Goal: Information Seeking & Learning: Find specific fact

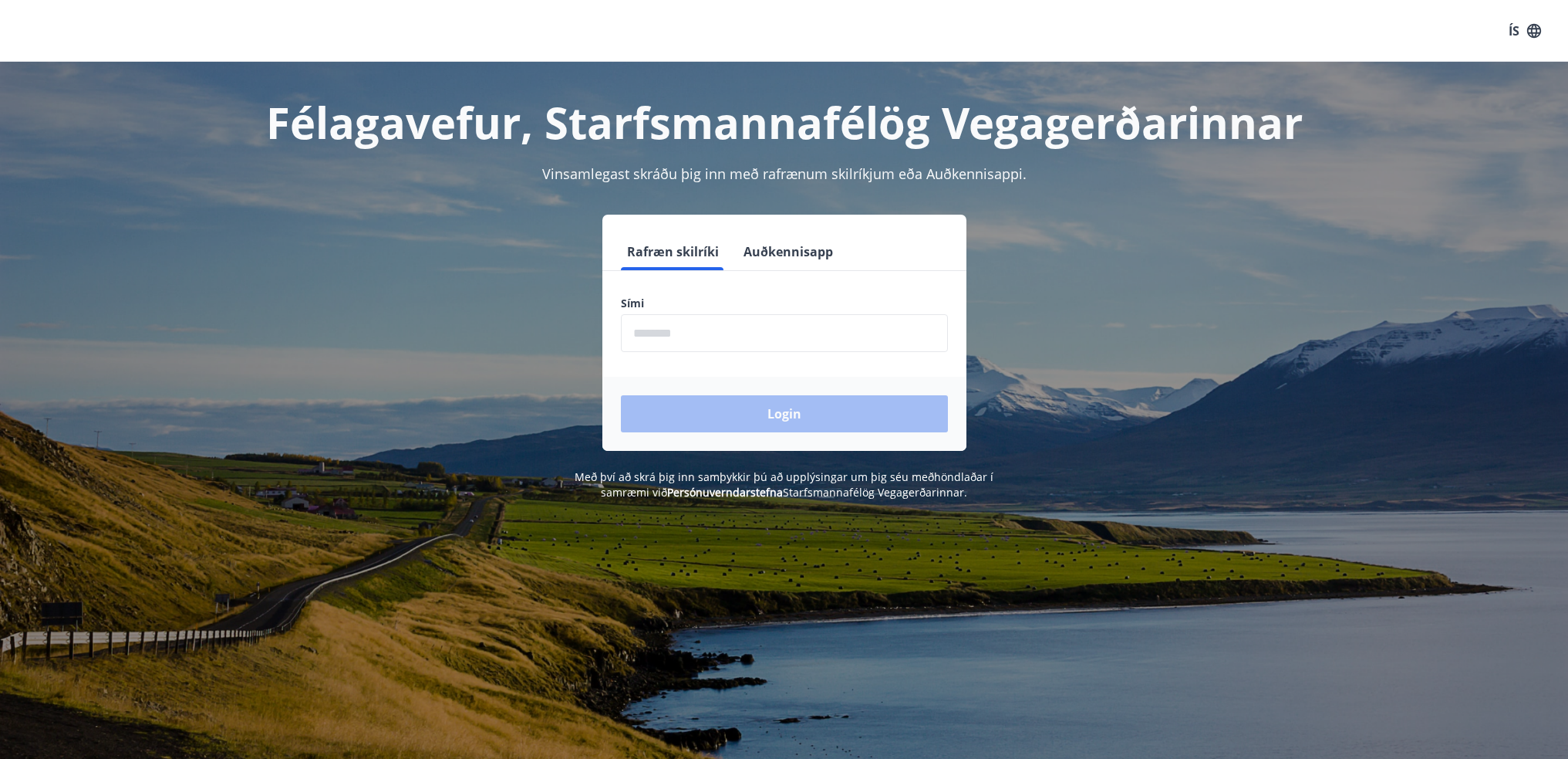
click at [701, 347] on input "phone" at bounding box center [784, 333] width 327 height 38
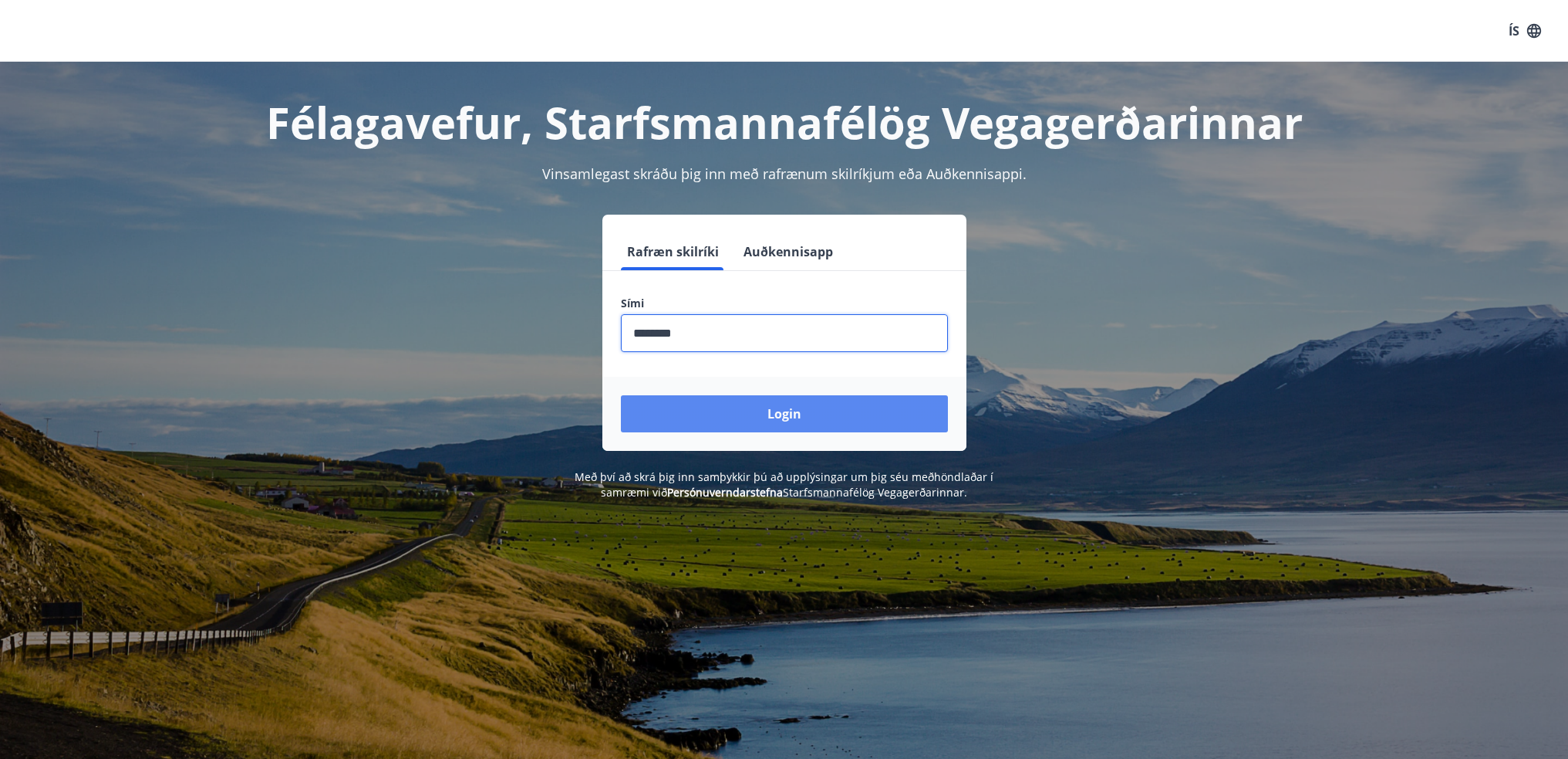
type input "********"
click at [774, 405] on button "Login" at bounding box center [784, 413] width 327 height 37
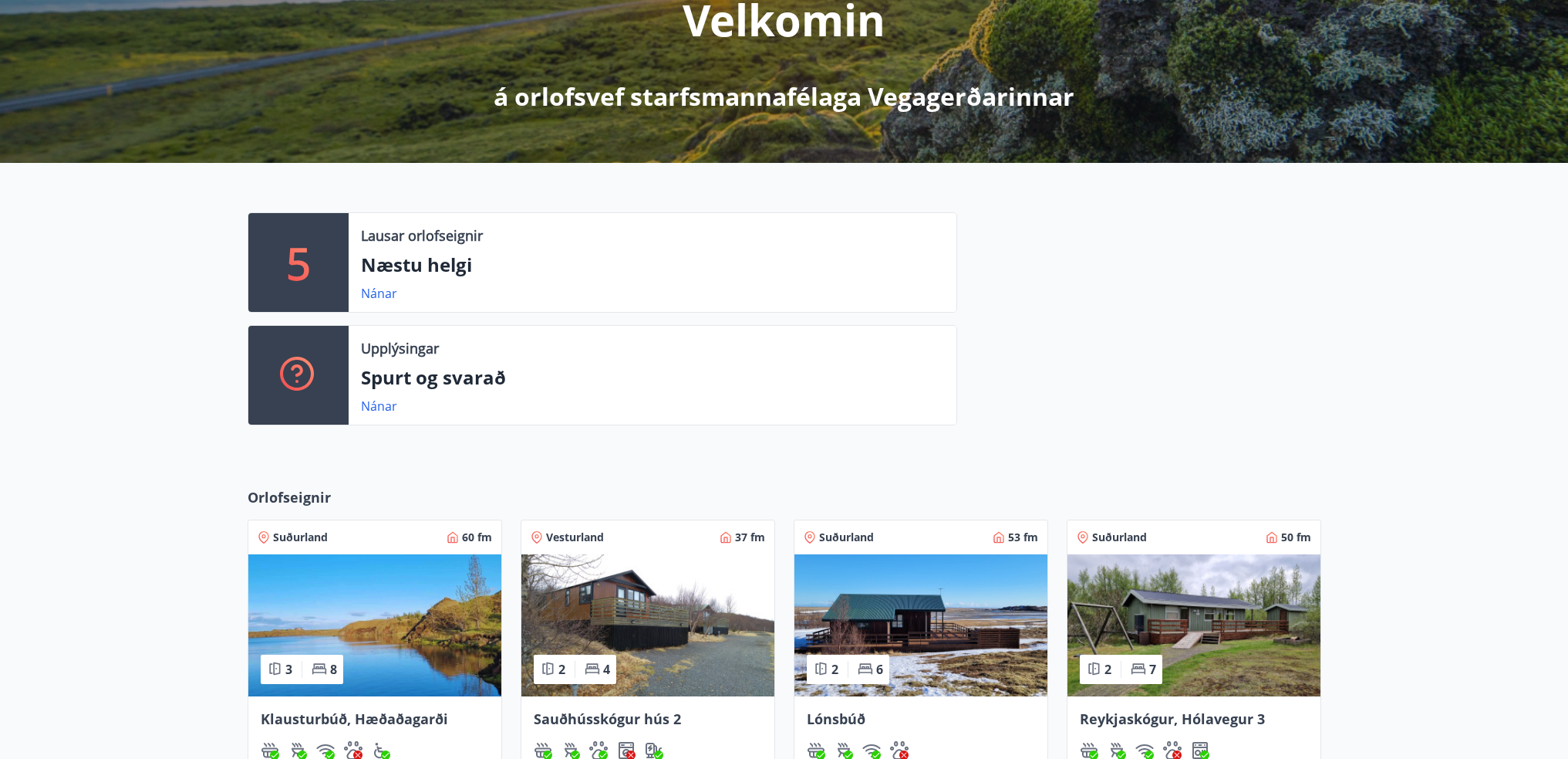
scroll to position [386, 0]
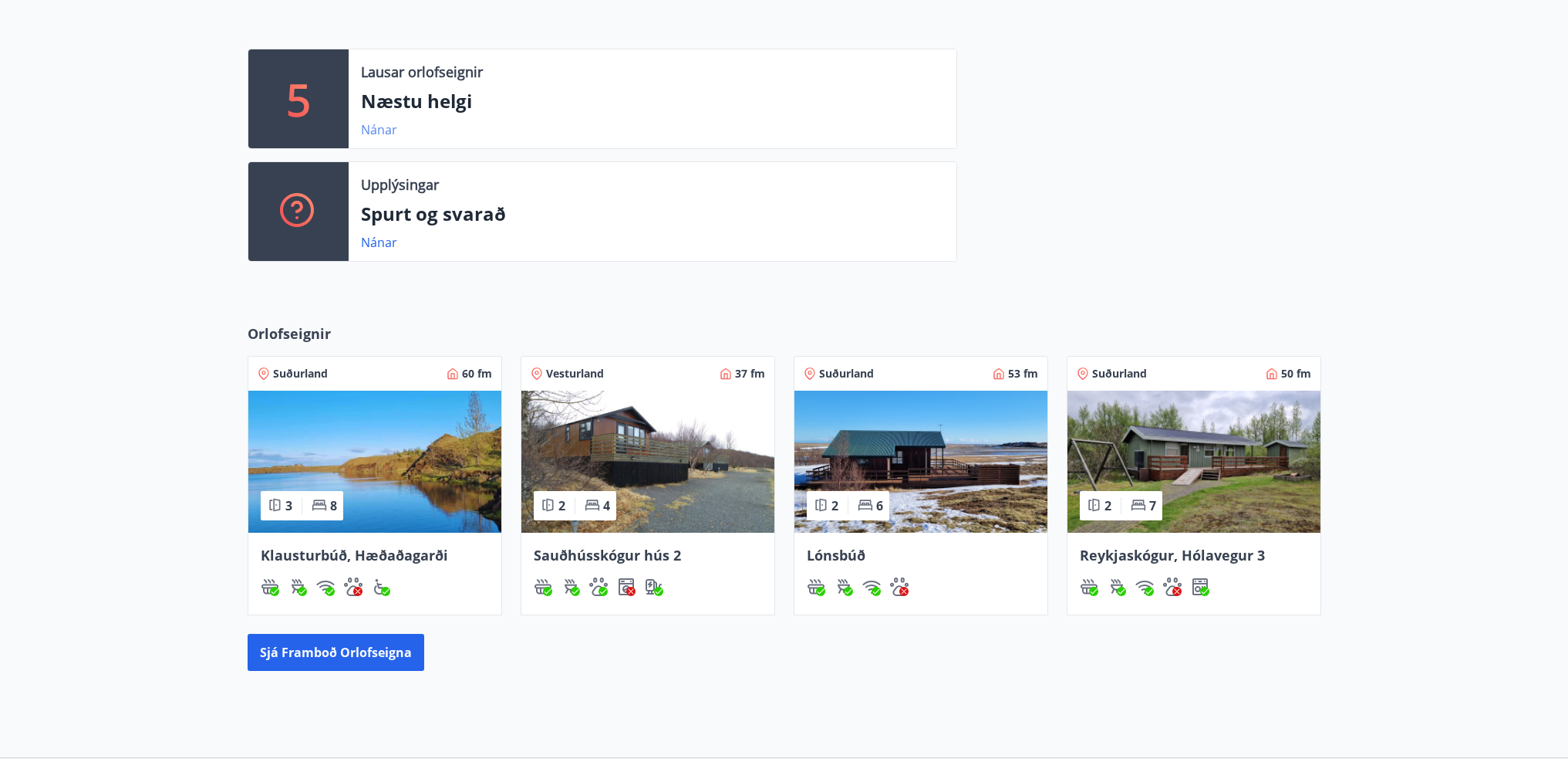
click at [385, 129] on link "Nánar" at bounding box center [379, 129] width 36 height 17
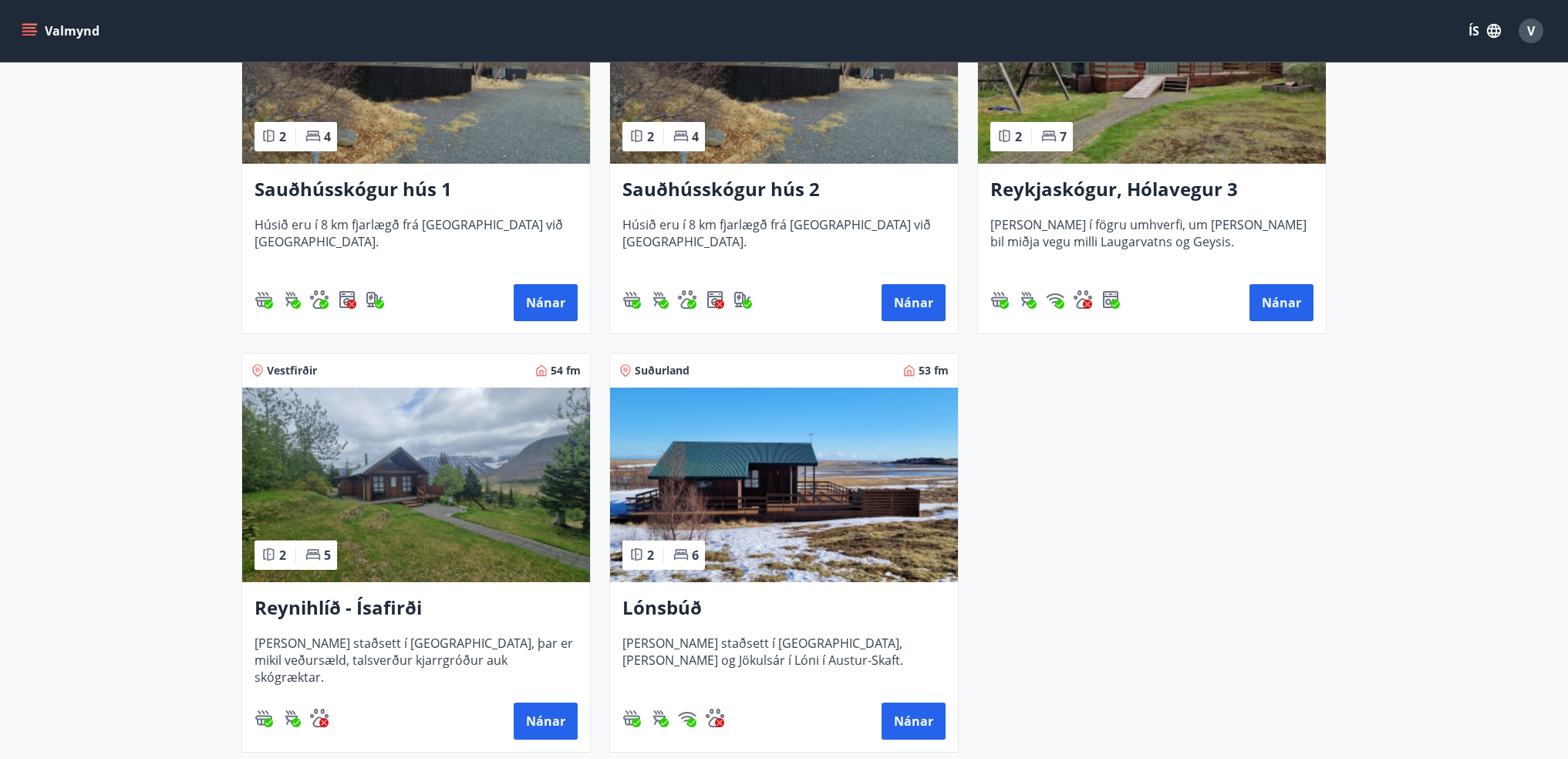
scroll to position [515, 0]
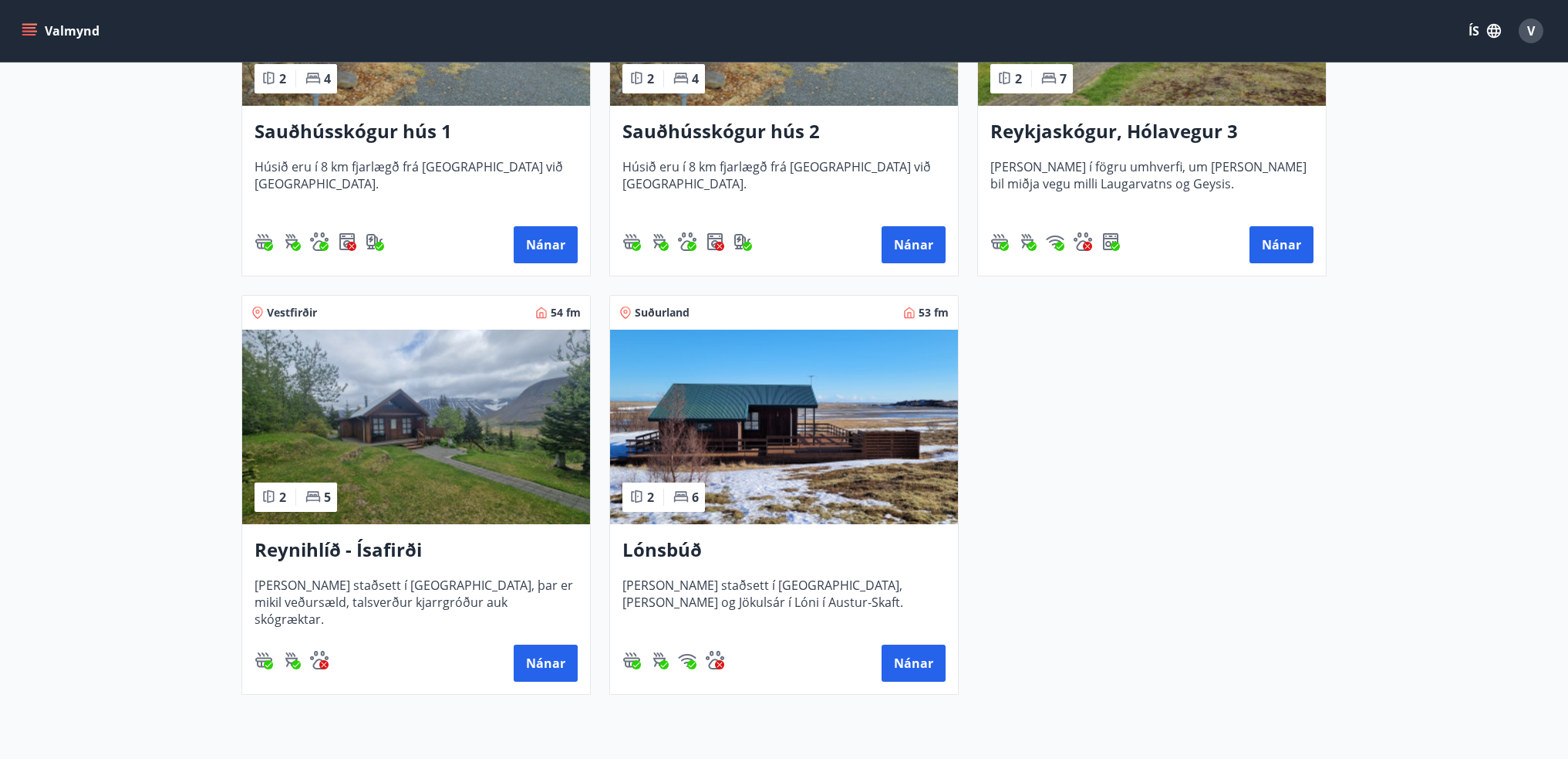
click at [409, 555] on h3 "Reynihlíð - Ísafirði" at bounding box center [415, 550] width 323 height 28
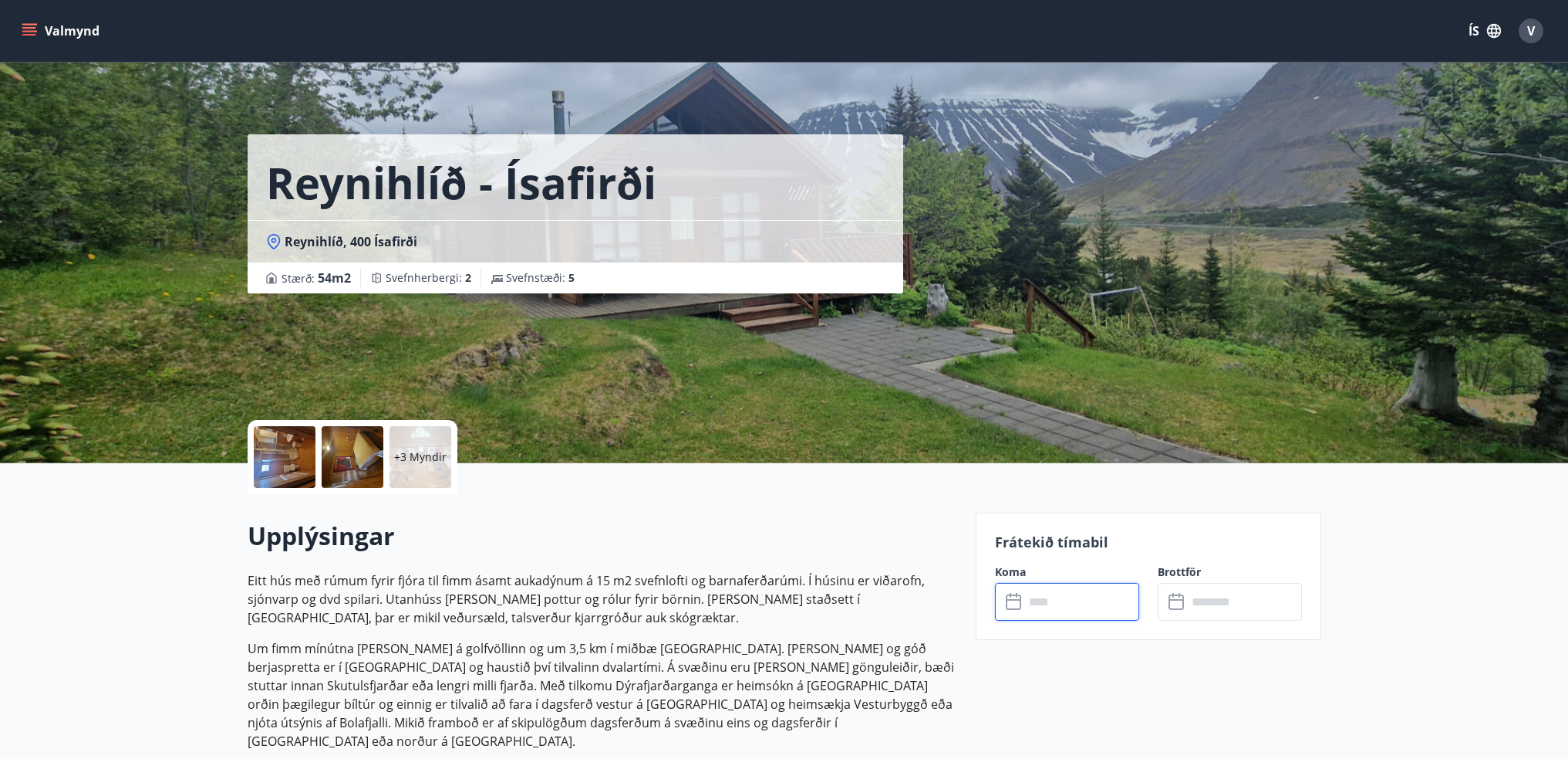
click at [1060, 603] on input "text" at bounding box center [1081, 602] width 115 height 38
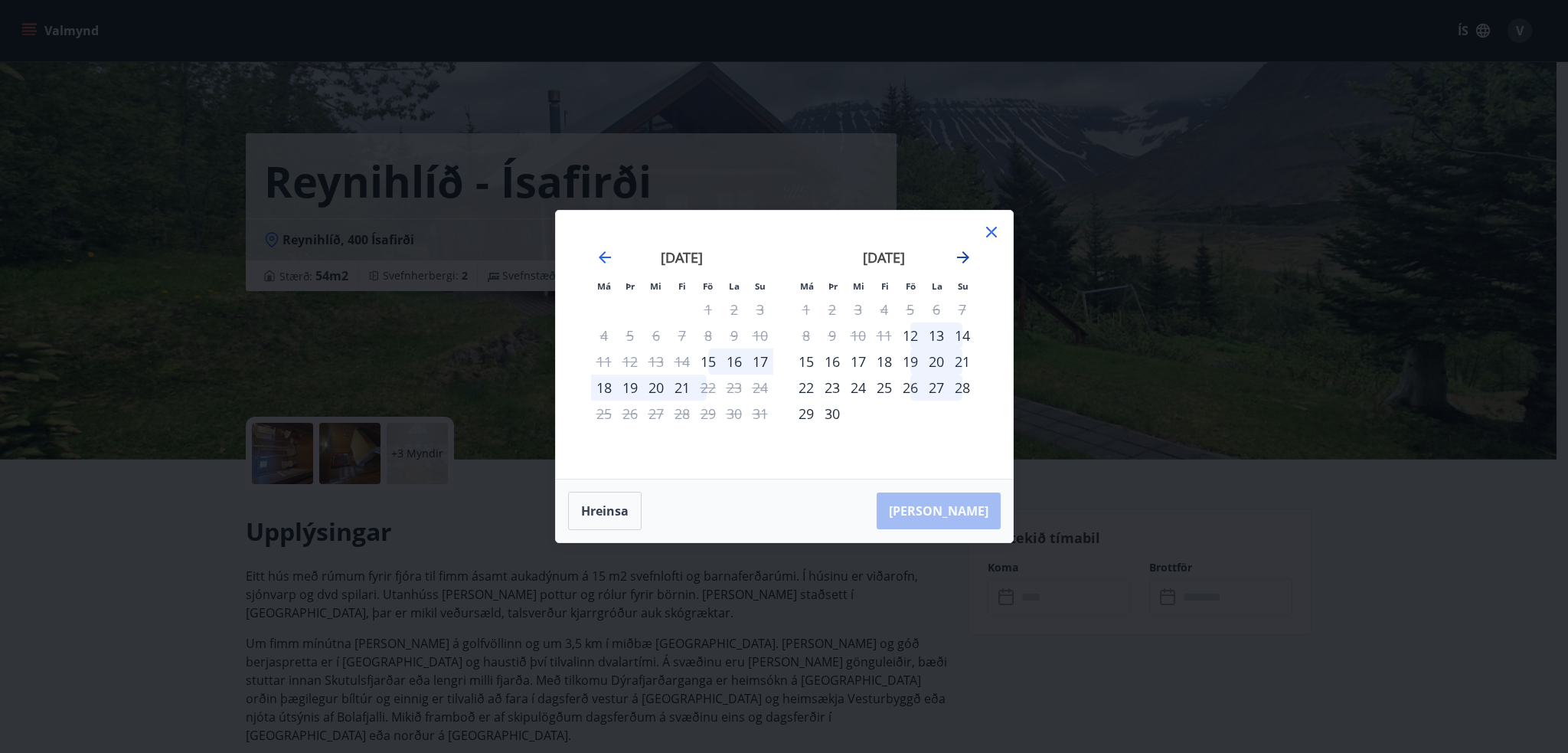
click at [962, 258] on icon "Move forward to switch to the next month." at bounding box center [963, 258] width 12 height 12
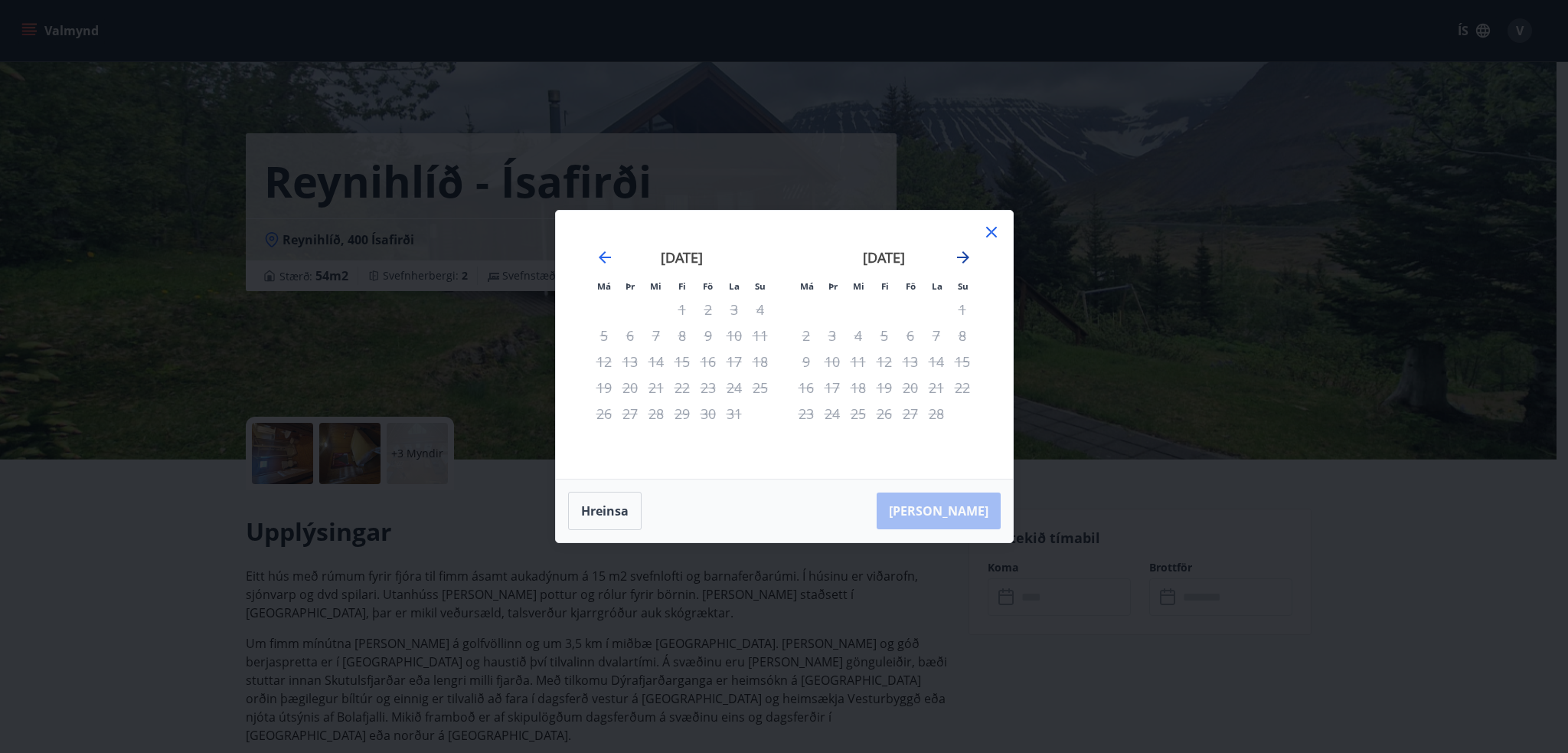
click at [962, 258] on icon "Move forward to switch to the next month." at bounding box center [963, 258] width 12 height 12
click at [991, 233] on icon at bounding box center [991, 232] width 11 height 11
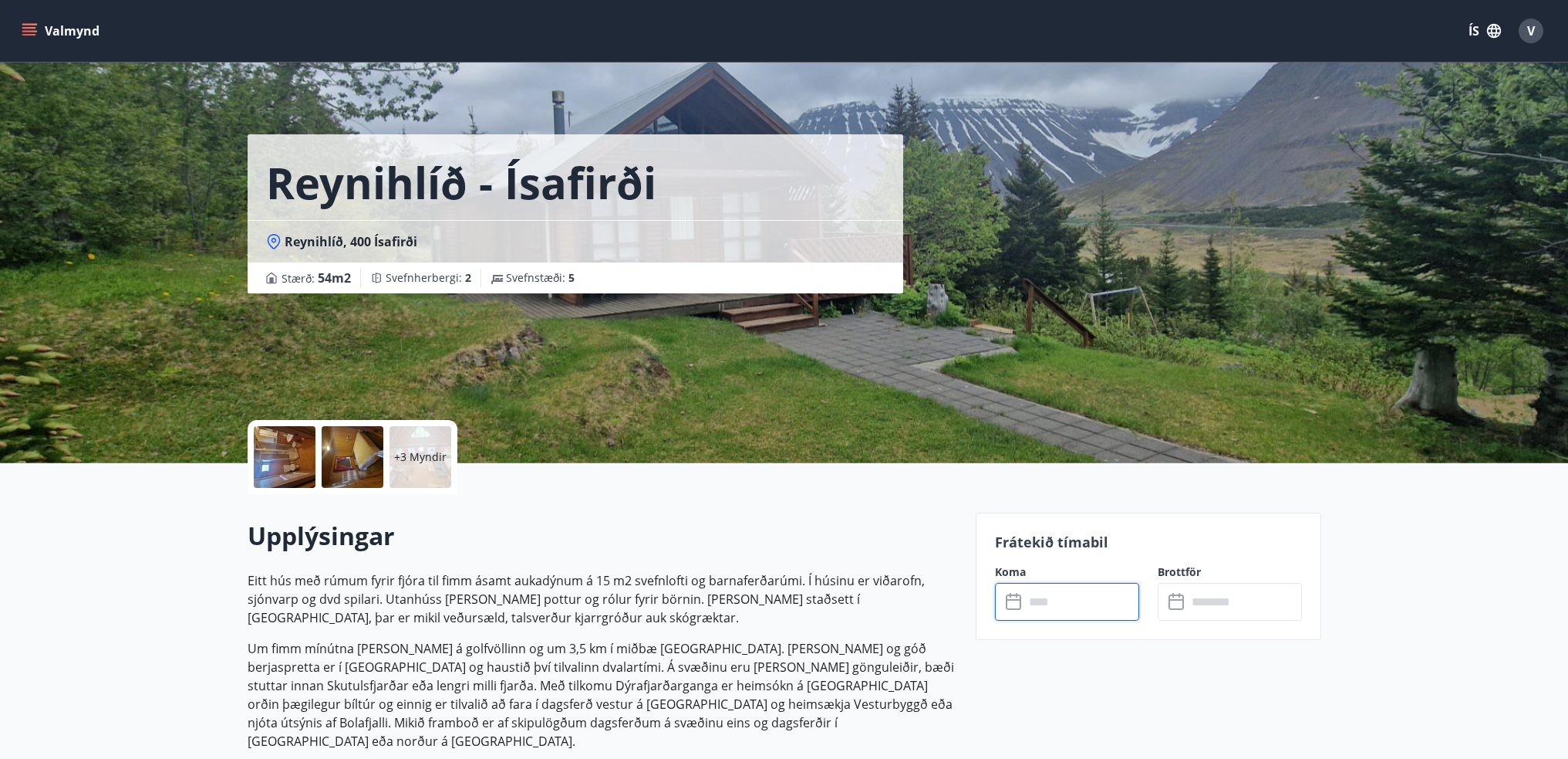
click at [1109, 597] on input "text" at bounding box center [1081, 602] width 115 height 38
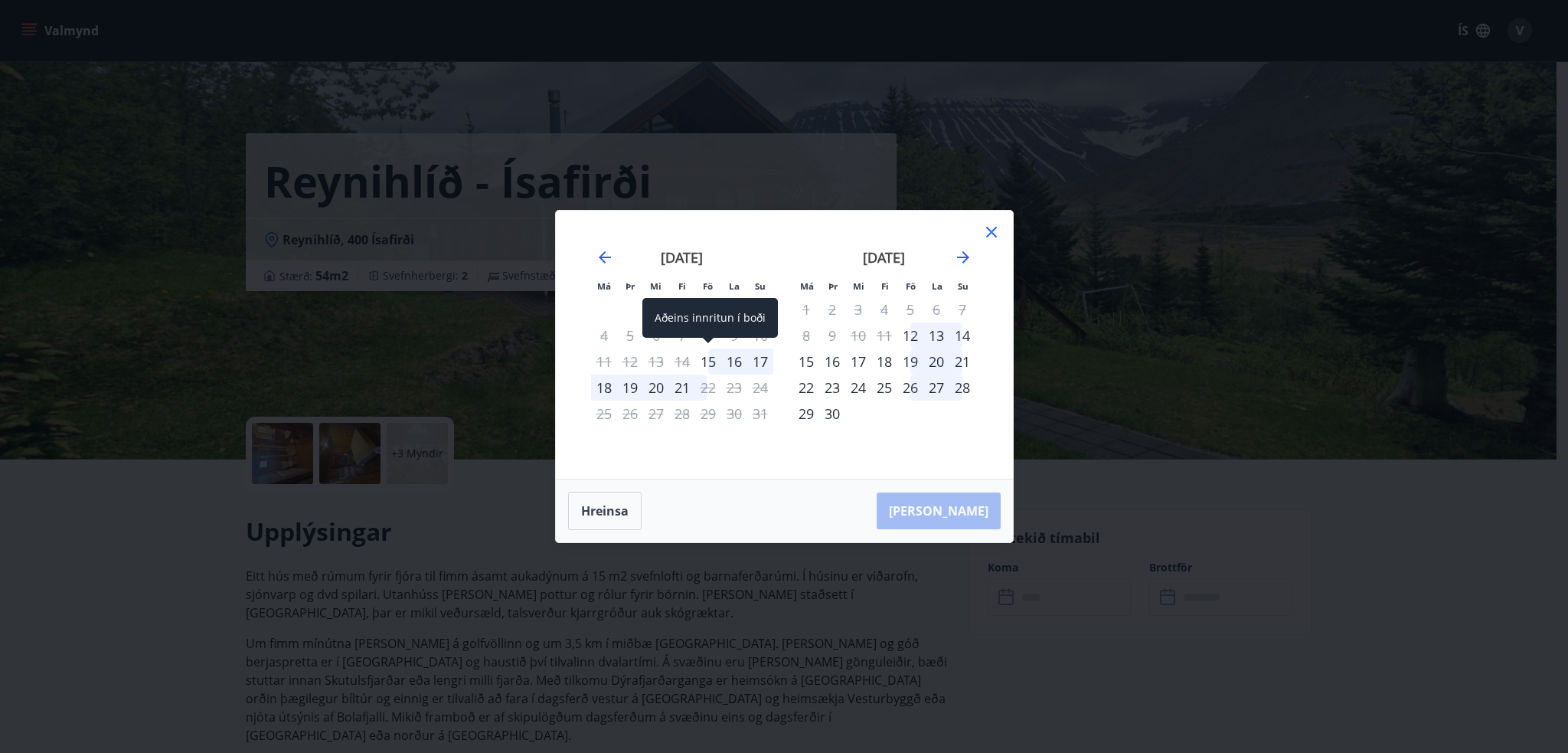
click at [702, 361] on div "15" at bounding box center [708, 361] width 26 height 26
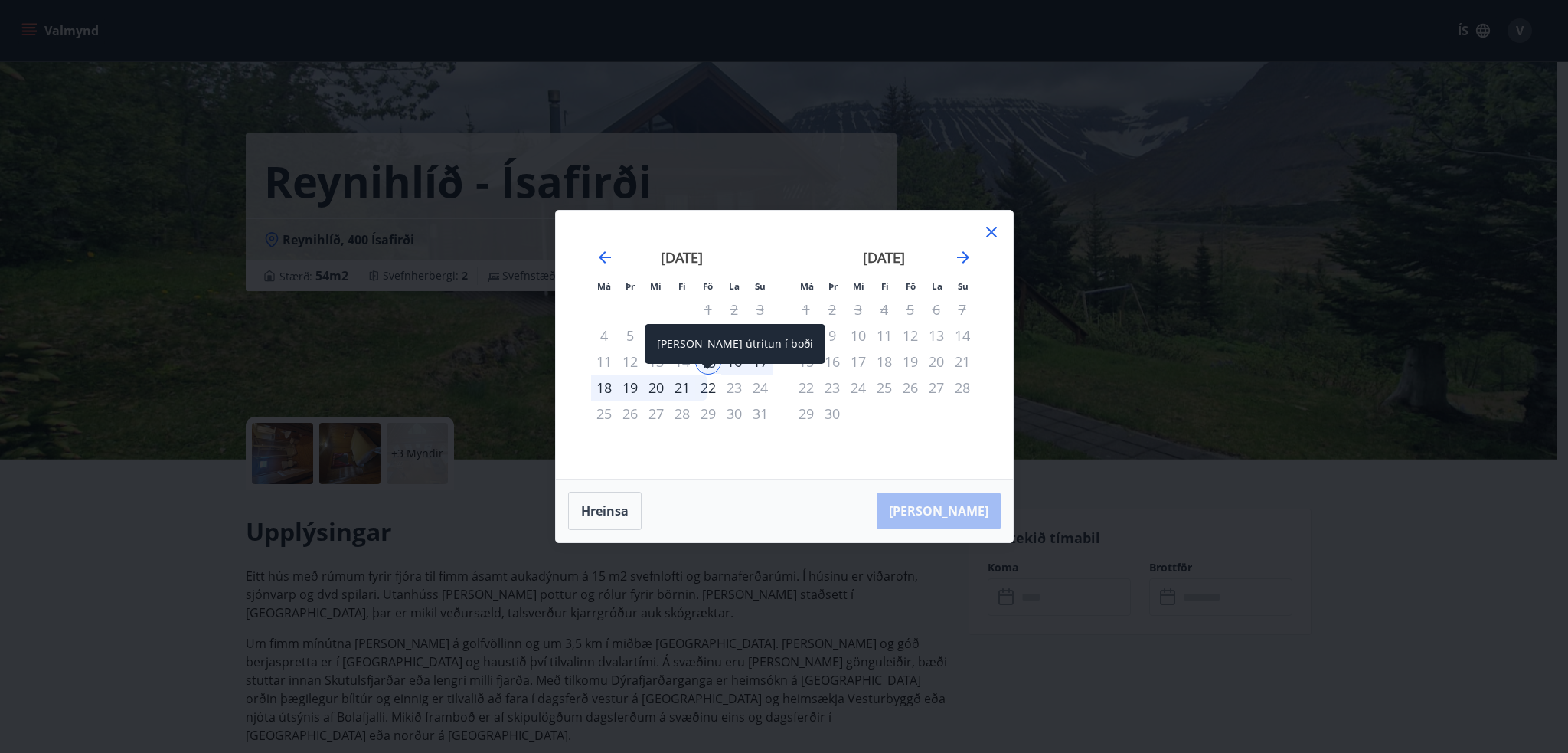
click at [704, 389] on div "22" at bounding box center [708, 388] width 26 height 26
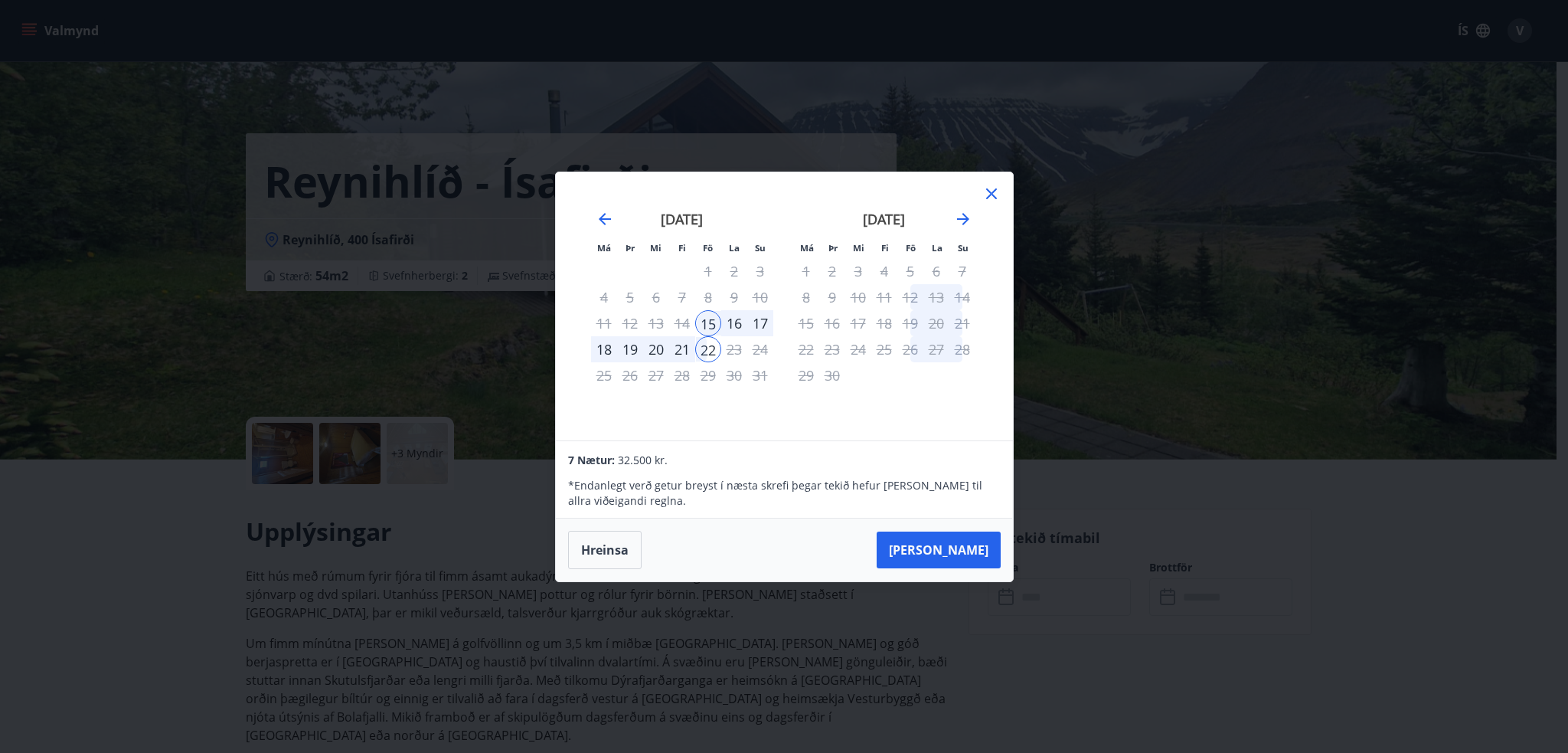
click at [684, 347] on div "21" at bounding box center [682, 349] width 26 height 26
click at [702, 347] on div "22" at bounding box center [708, 349] width 26 height 26
click at [990, 197] on icon at bounding box center [991, 193] width 18 height 18
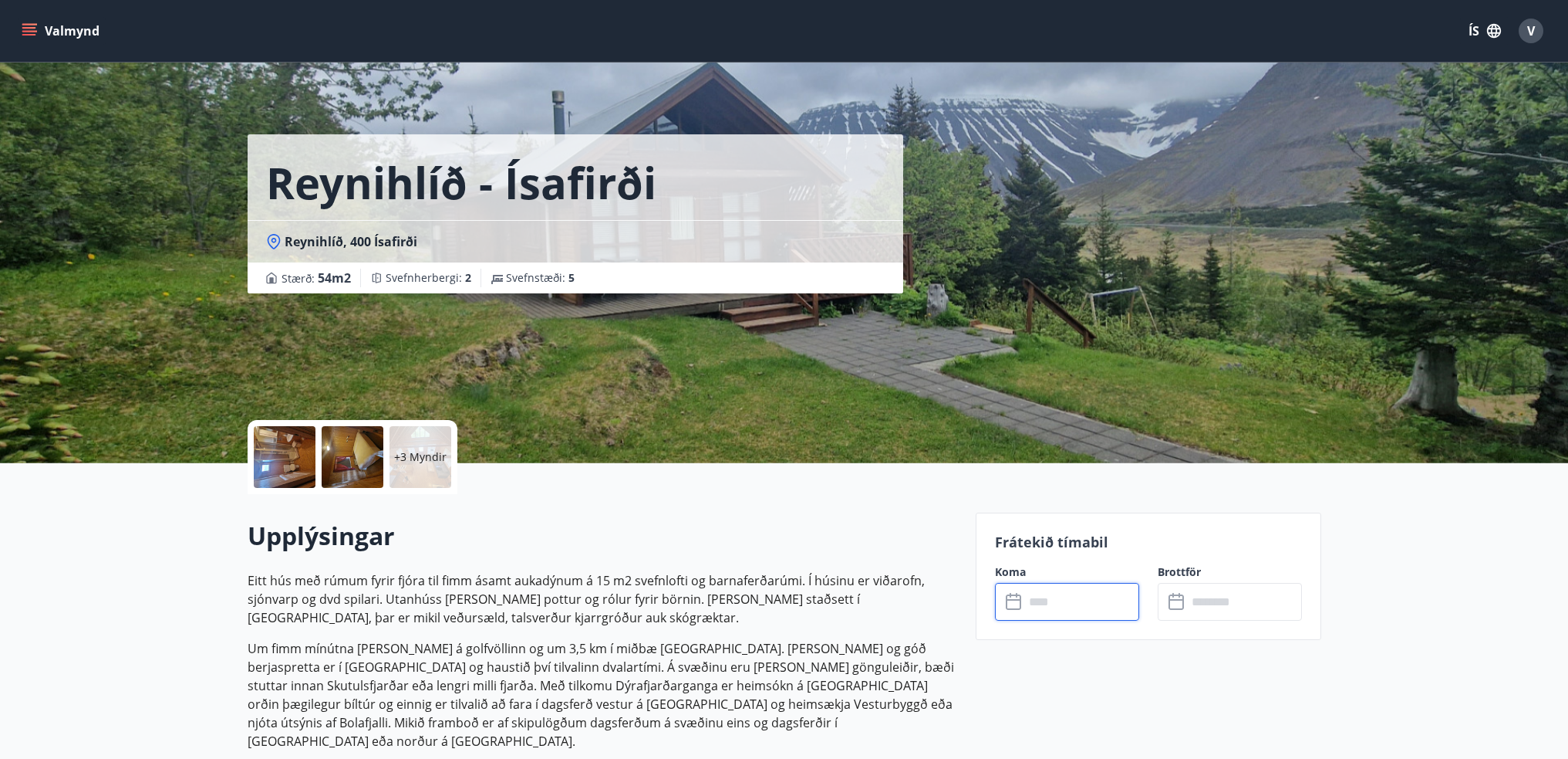
click at [293, 451] on div at bounding box center [284, 457] width 62 height 62
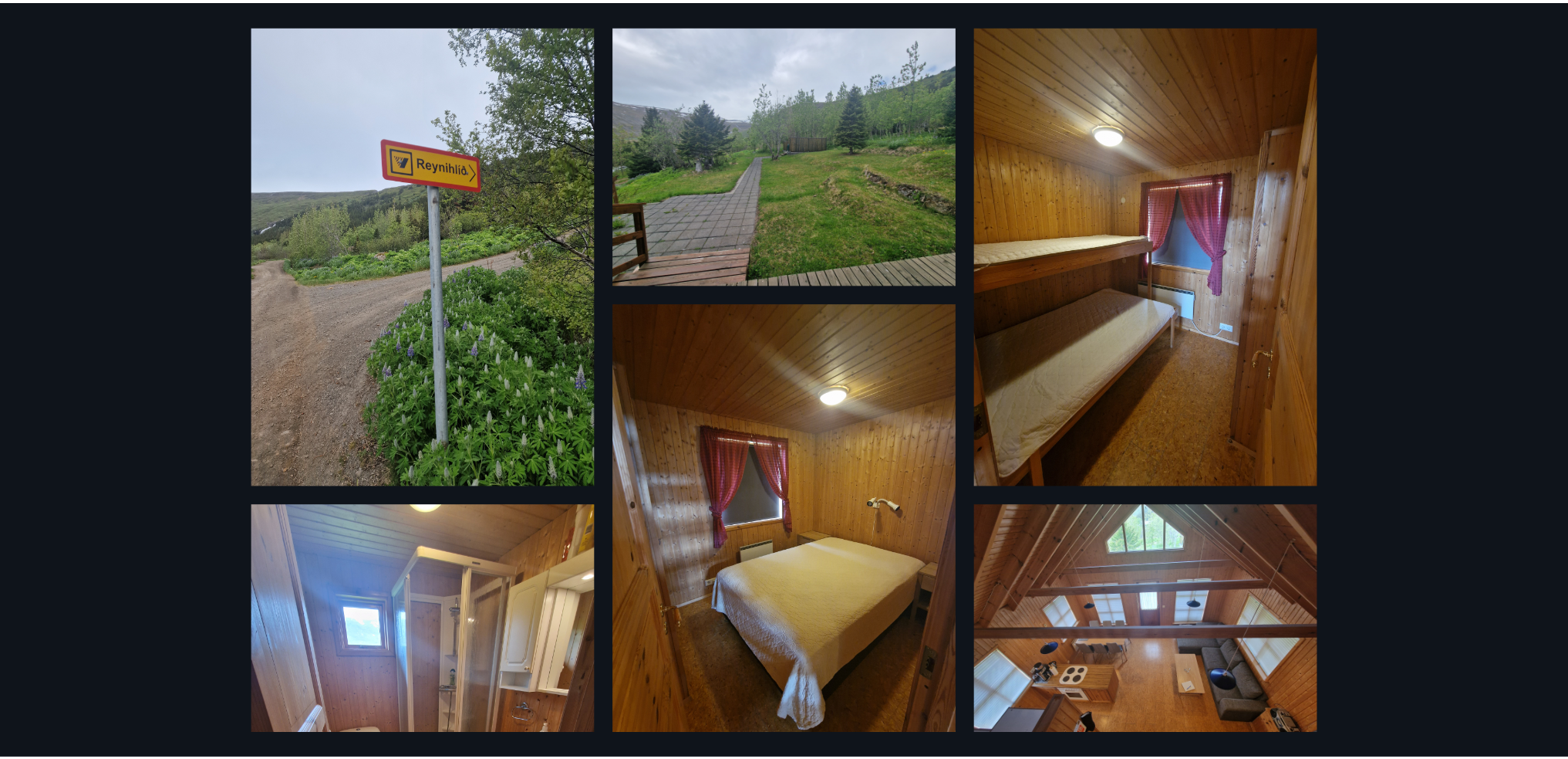
scroll to position [60, 0]
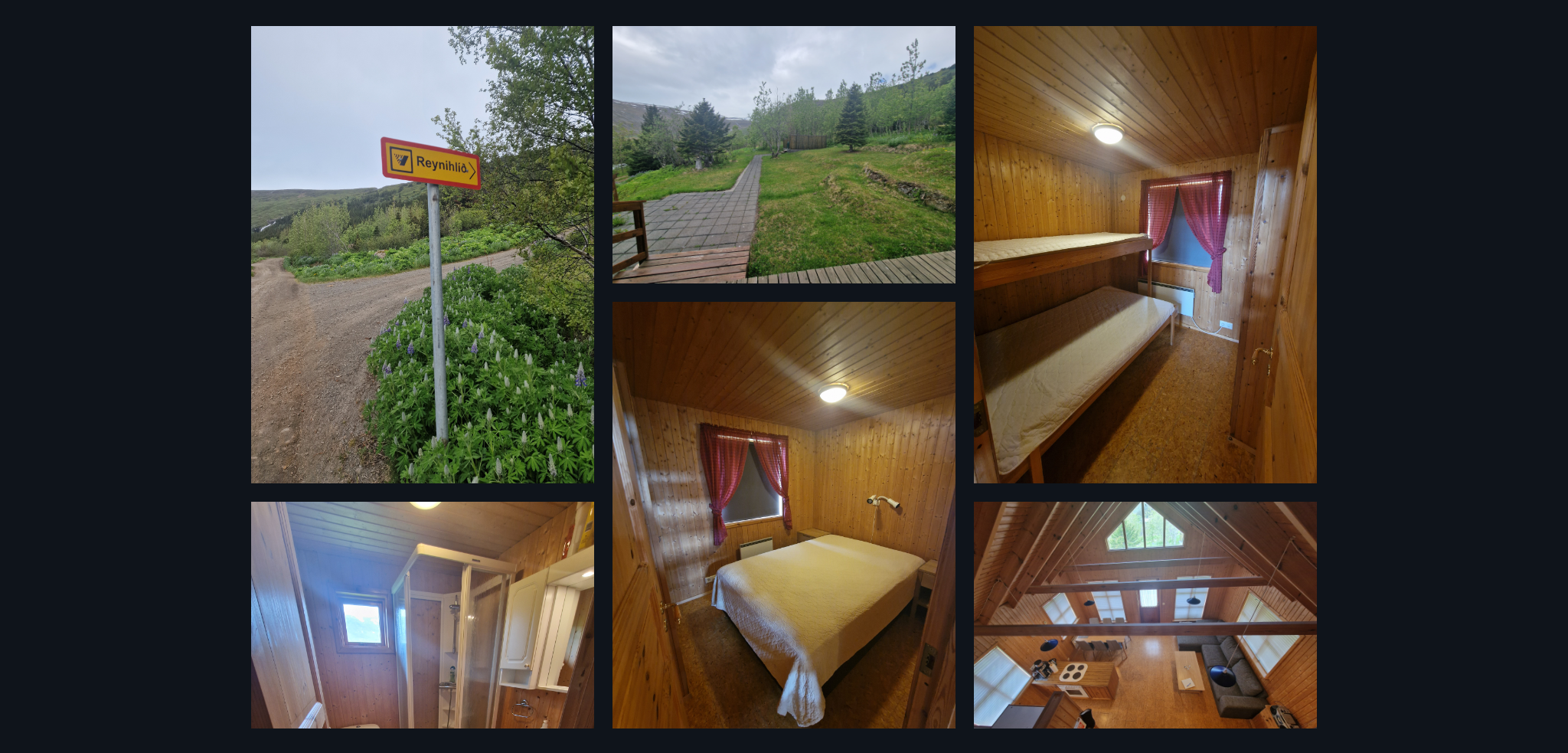
click at [134, 297] on div "9 Myndir" at bounding box center [784, 376] width 1568 height 753
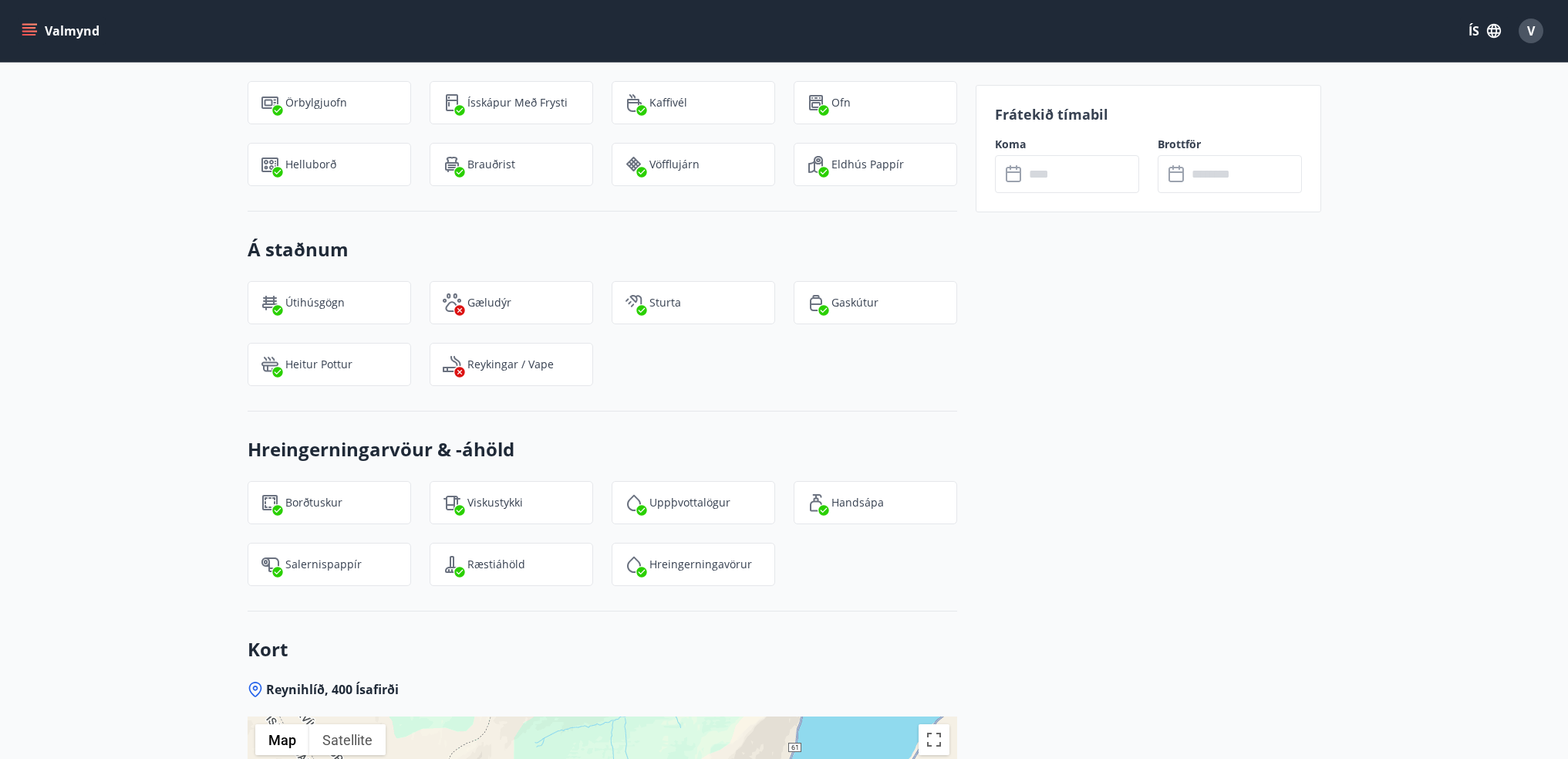
scroll to position [1544, 0]
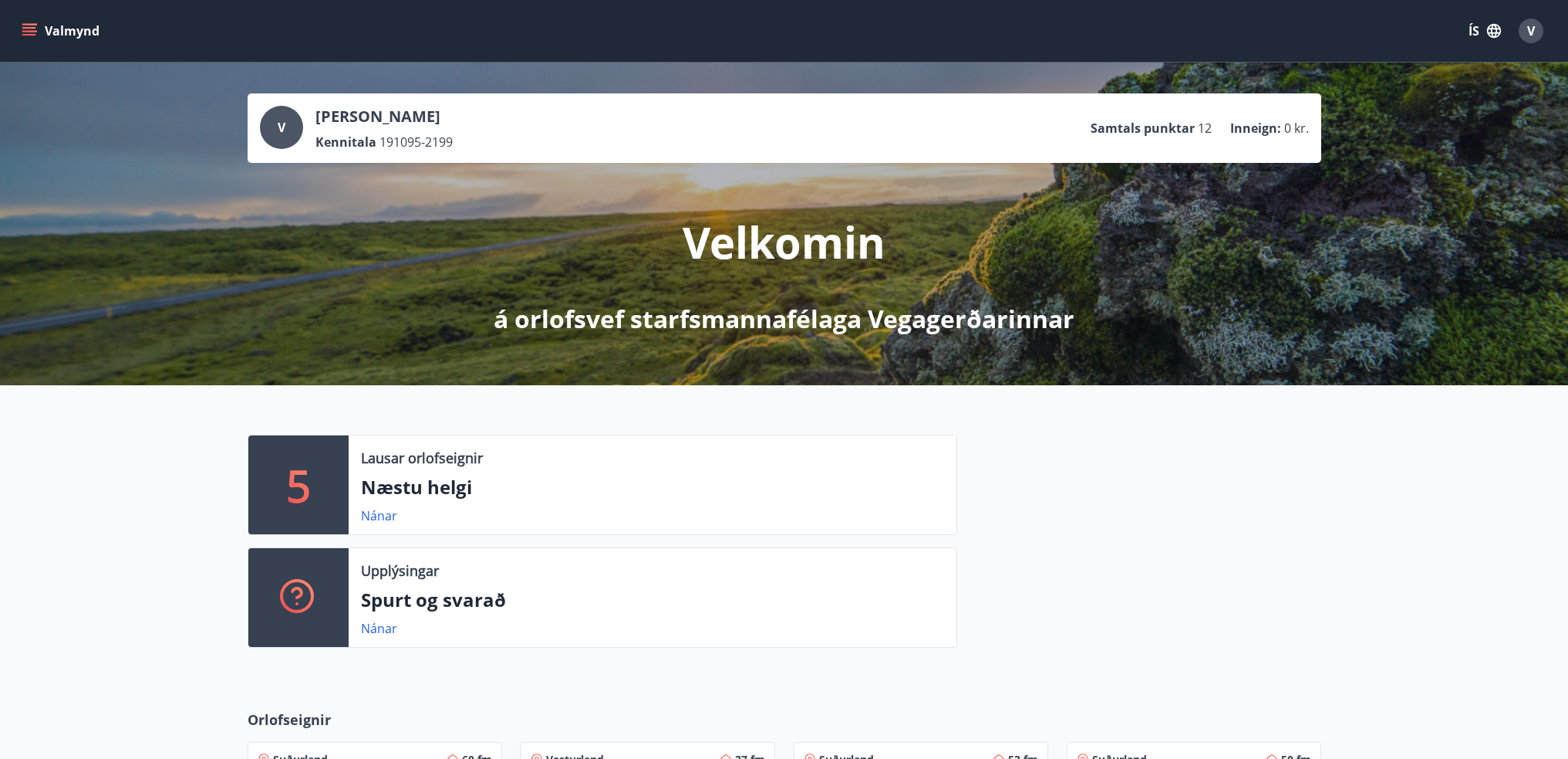
click at [1157, 124] on p "Samtals punktar" at bounding box center [1142, 129] width 104 height 17
click at [1515, 26] on button "V" at bounding box center [1531, 30] width 37 height 37
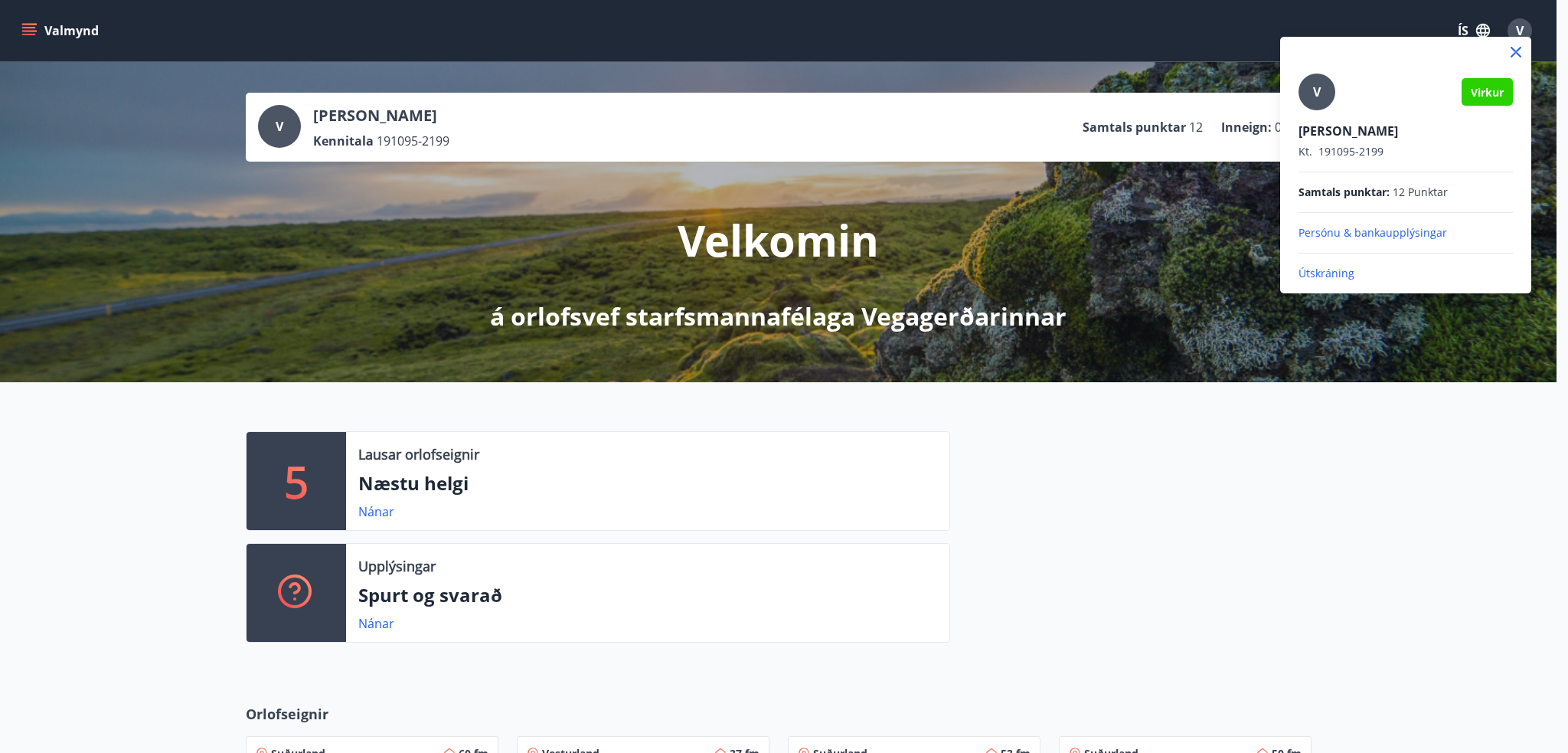
click at [1396, 234] on p "Persónu & bankaupplýsingar" at bounding box center [1405, 233] width 215 height 15
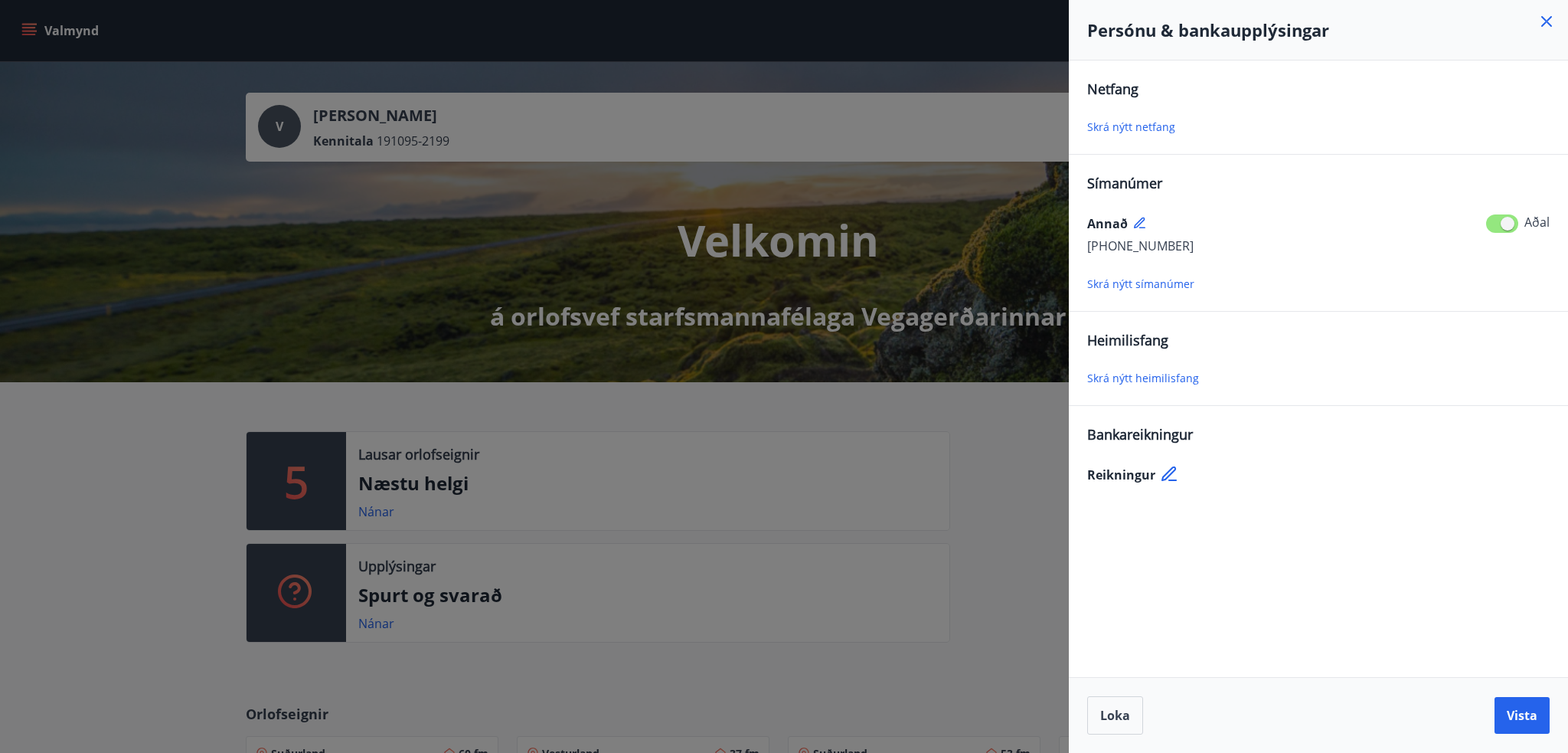
click at [1169, 435] on span "Bankareikningur" at bounding box center [1139, 434] width 105 height 18
click at [170, 357] on div at bounding box center [784, 376] width 1568 height 753
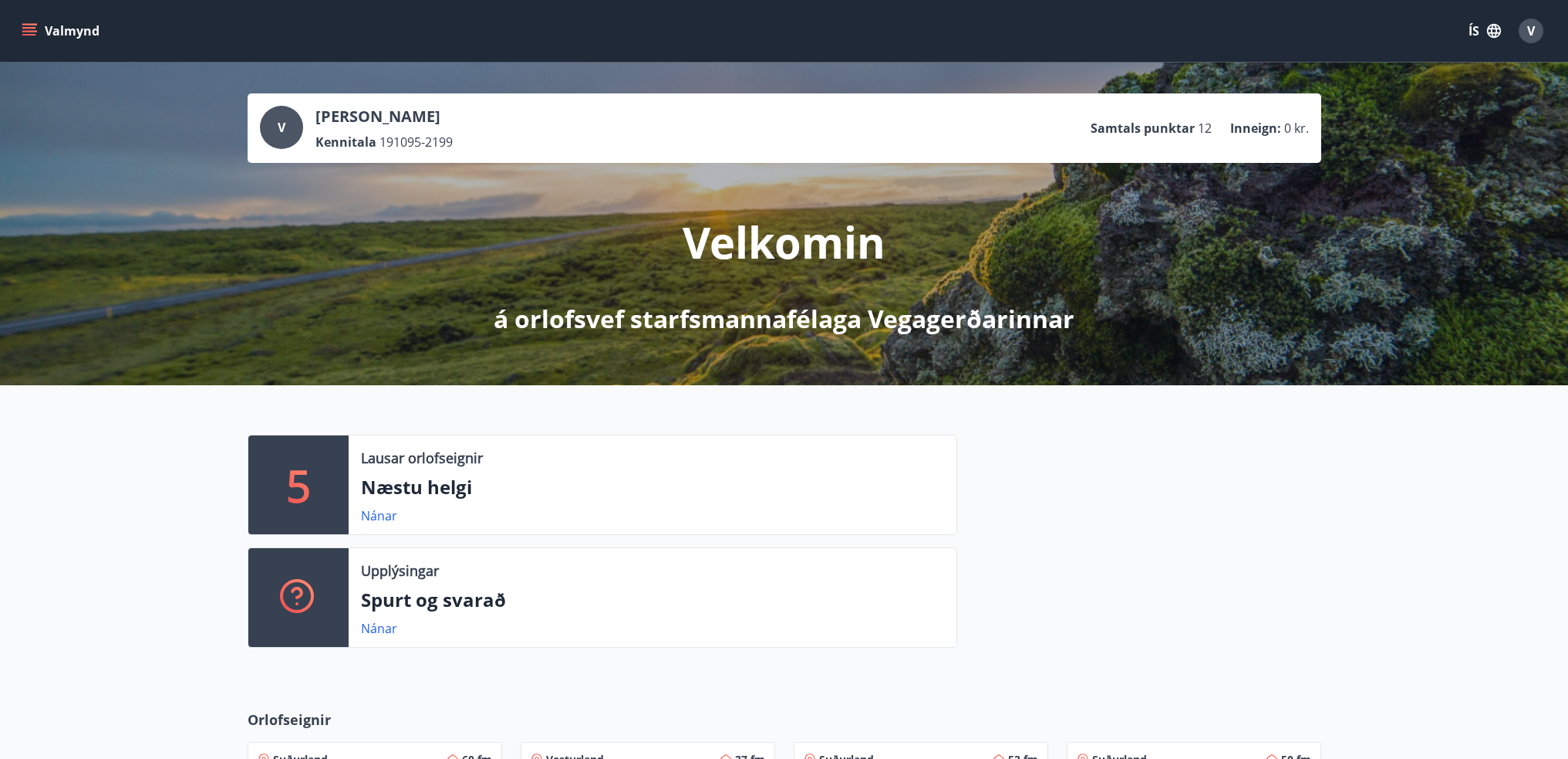
click at [53, 23] on button "Valmynd" at bounding box center [61, 31] width 87 height 28
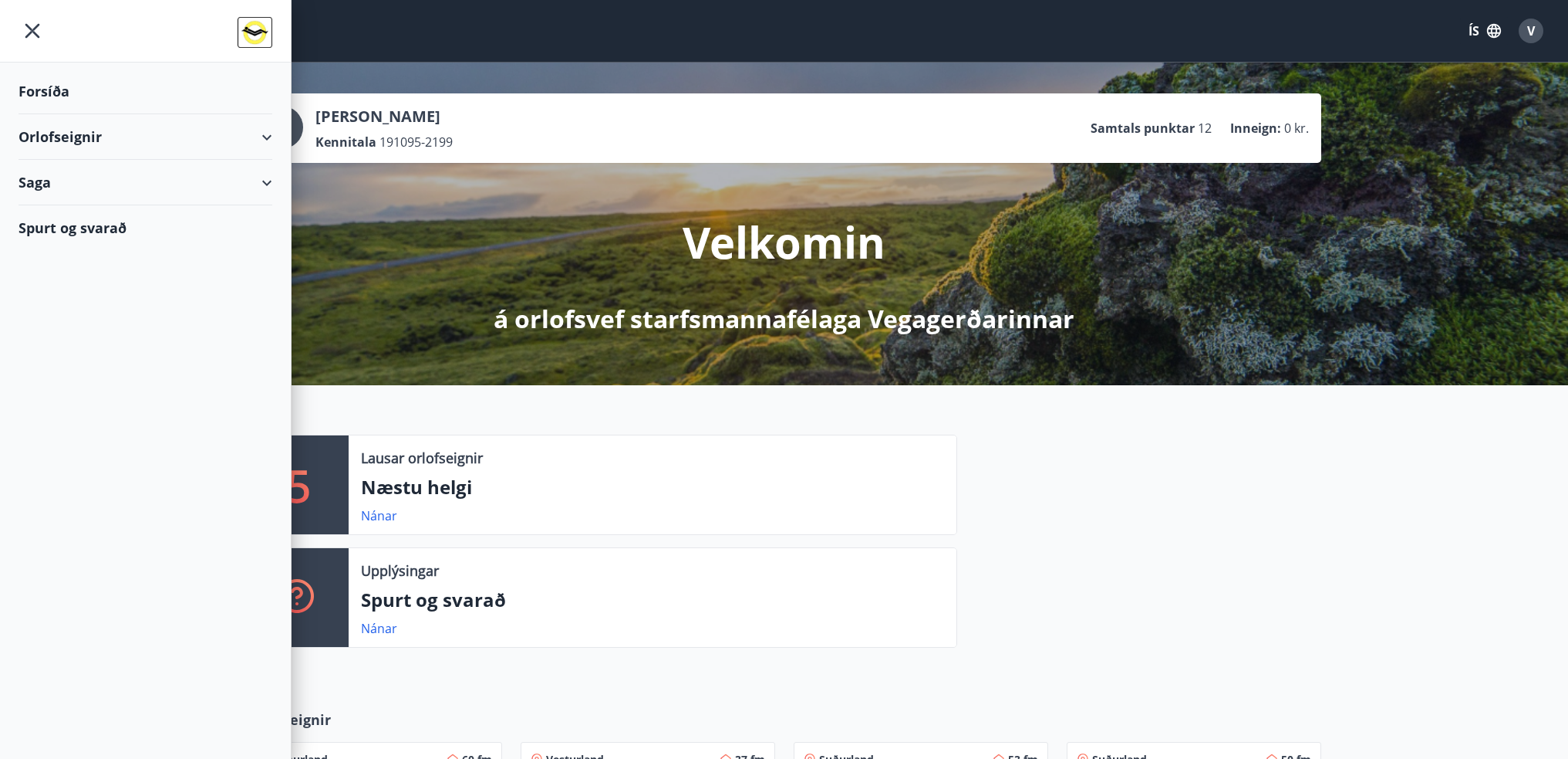
click at [85, 230] on div "Spurt og svarað" at bounding box center [145, 228] width 253 height 45
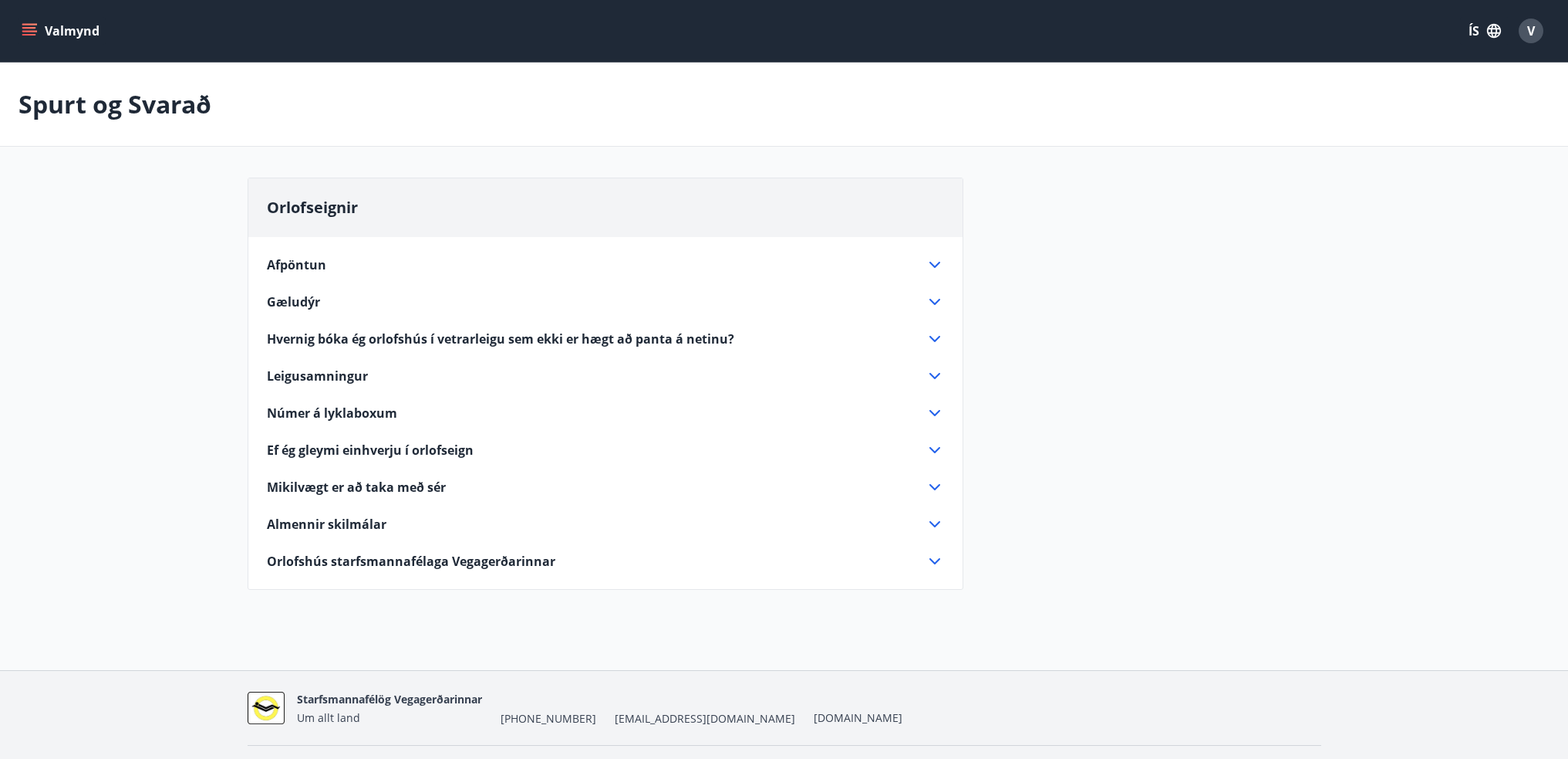
click at [382, 337] on span "Hvernig bóka ég orlofshús í vetrarleigu sem ekki er hægt að panta á netinu?" at bounding box center [501, 339] width 467 height 17
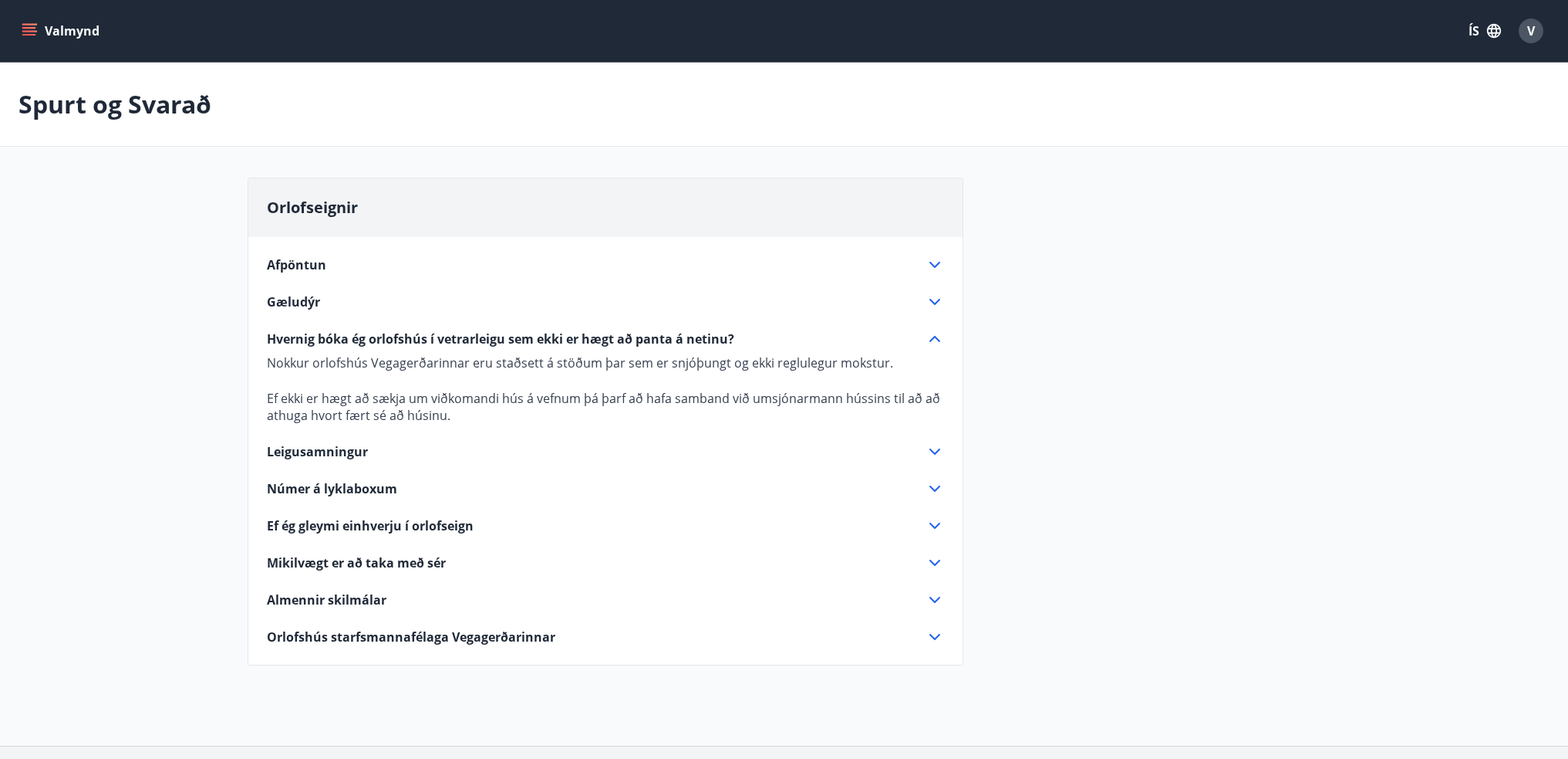
click at [409, 484] on div "Númer á lyklaboxum" at bounding box center [597, 489] width 659 height 17
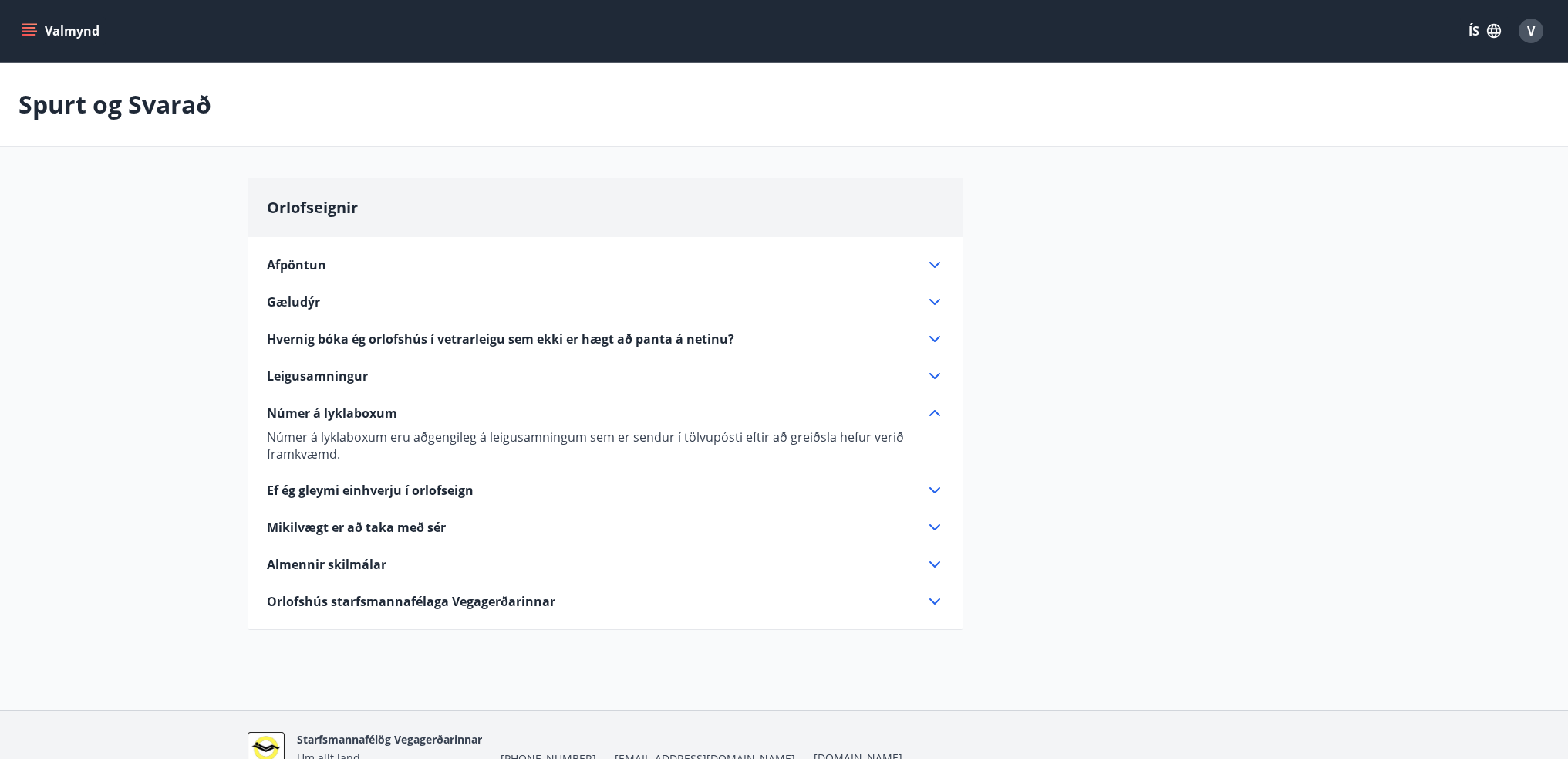
click at [438, 423] on div "Númer á lyklaboxum eru aðgengileg á leigusamningum sem er sendur í tölvupósti e…" at bounding box center [606, 442] width 678 height 41
click at [438, 415] on div "Númer á lyklaboxum" at bounding box center [597, 413] width 659 height 17
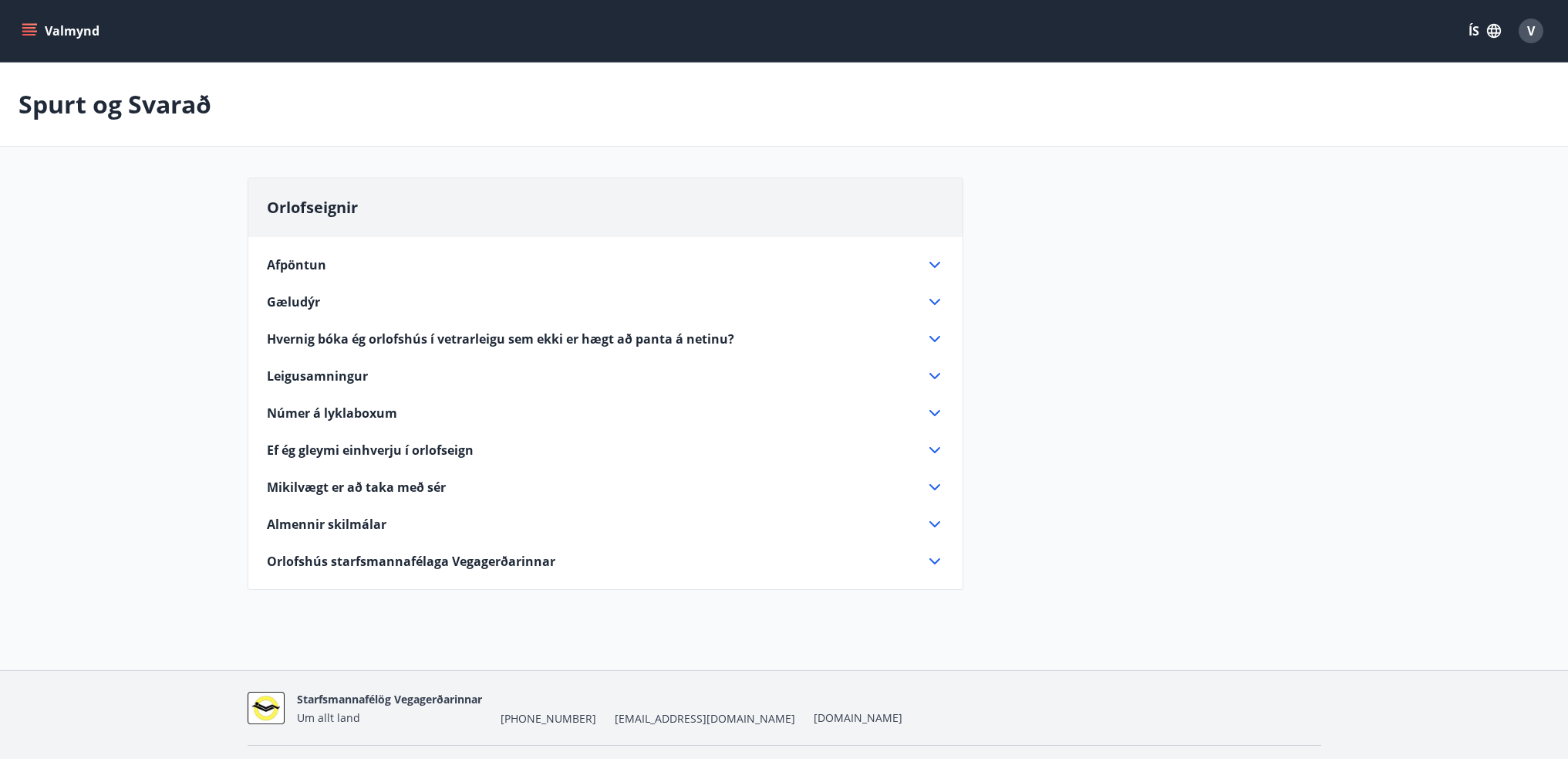
click at [442, 489] on span "Mikilvægt er að taka með sér" at bounding box center [357, 487] width 179 height 17
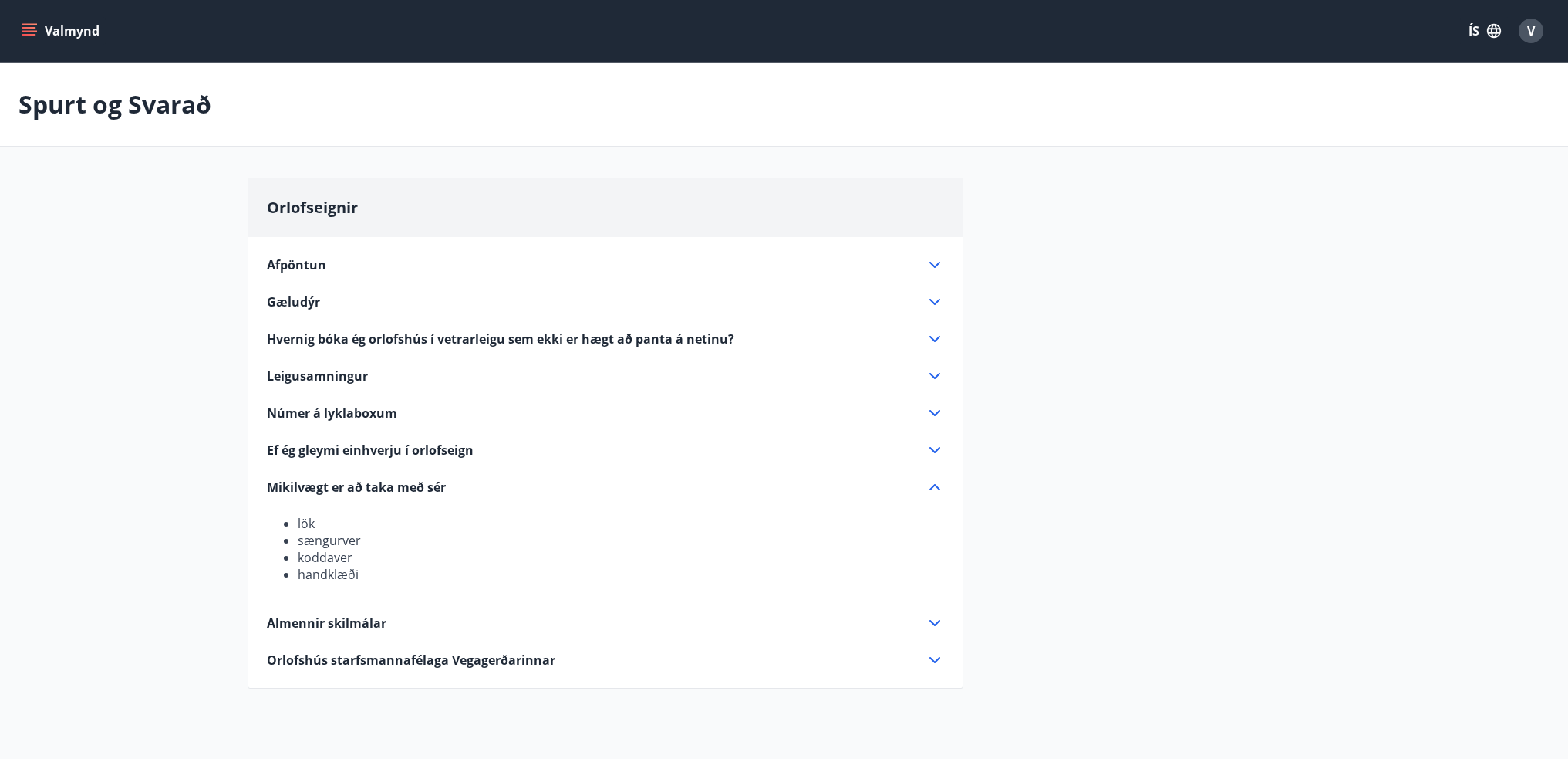
click at [510, 491] on div "Mikilvægt er að taka með sér" at bounding box center [597, 487] width 659 height 17
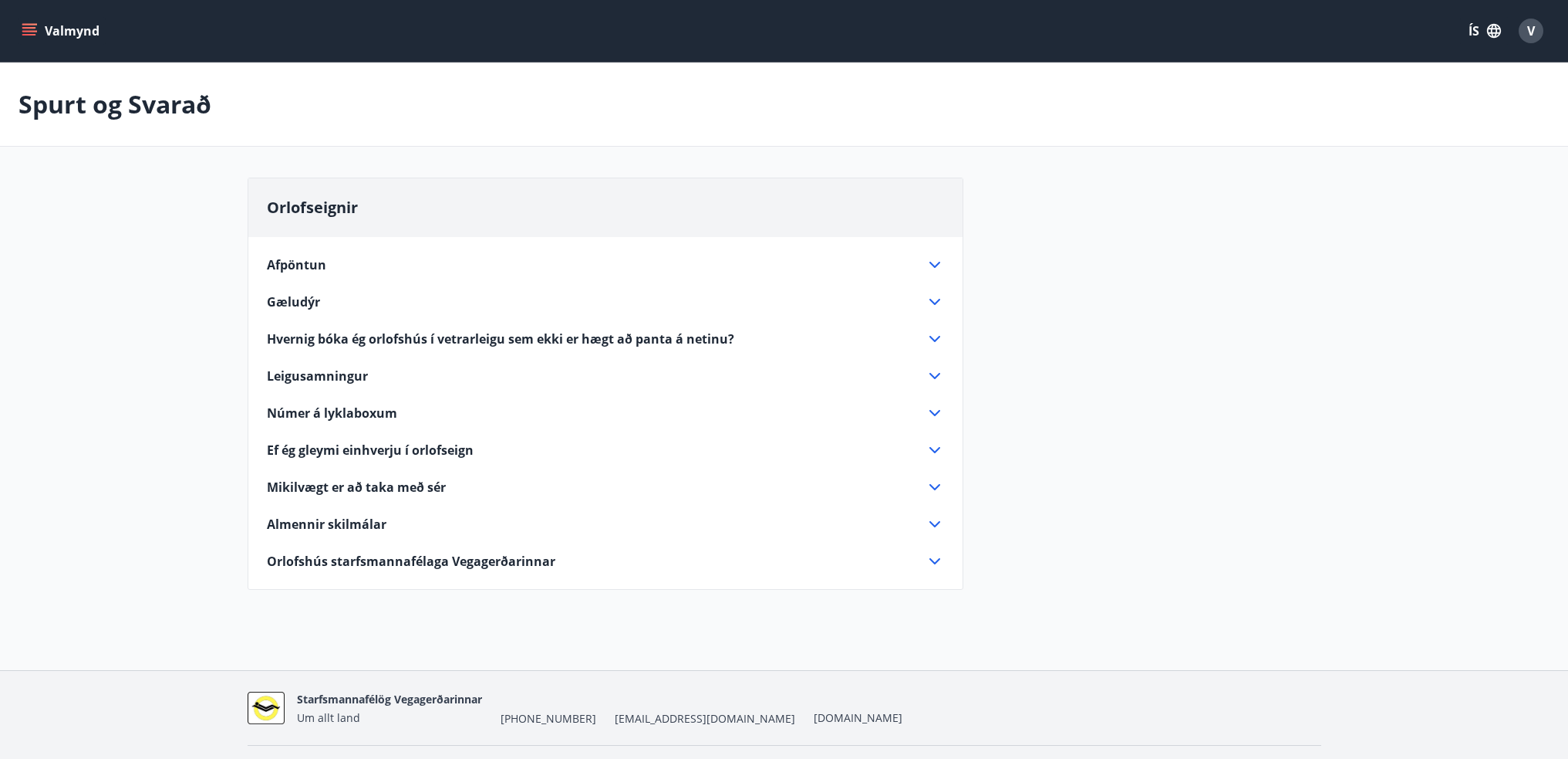
click at [590, 555] on div "Orlofshús starfsmannafélaga Vegagerðarinnar" at bounding box center [597, 561] width 659 height 17
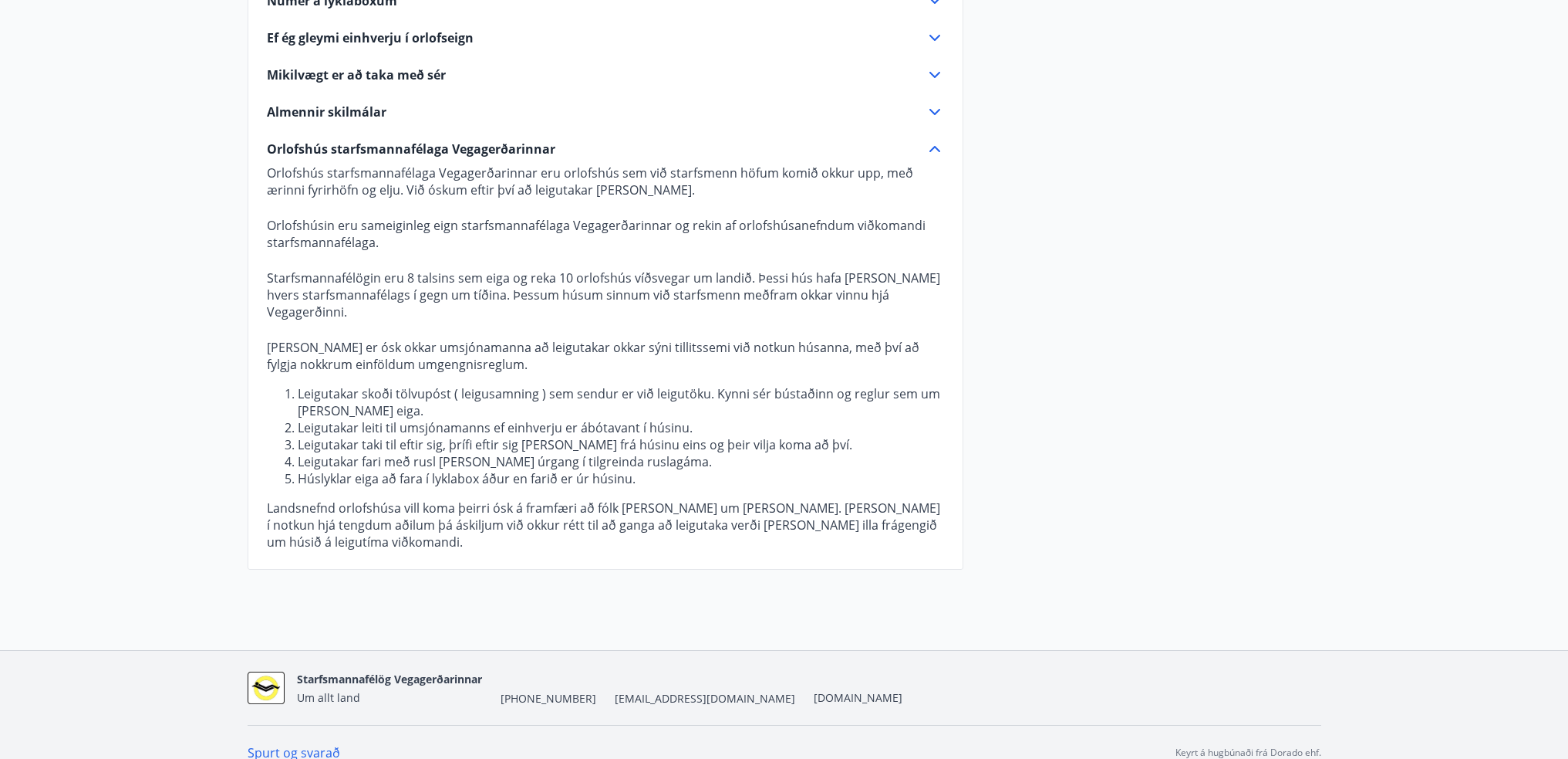
scroll to position [416, 0]
